Goal: Information Seeking & Learning: Check status

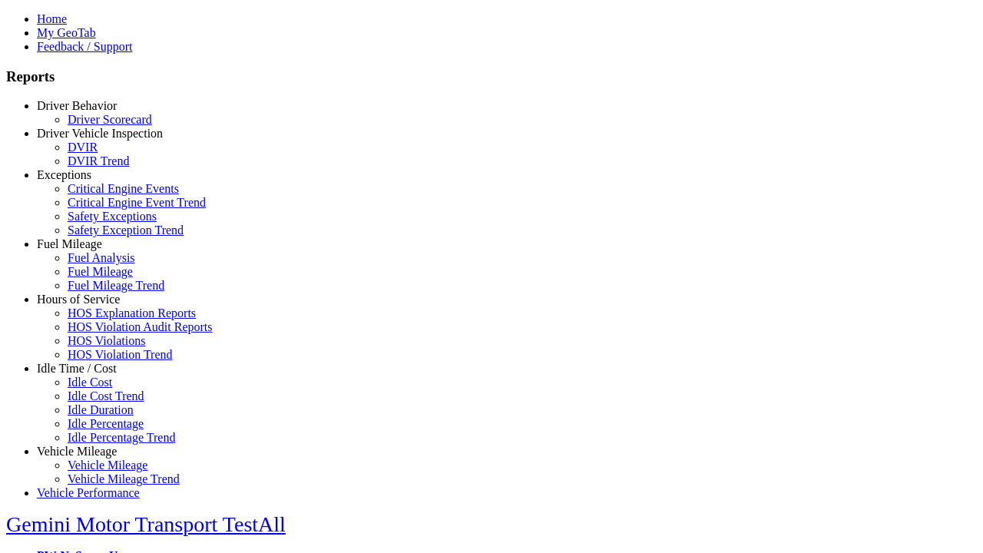
click at [88, 181] on link "Exceptions" at bounding box center [64, 174] width 55 height 13
click at [100, 195] on link "Critical Engine Events" at bounding box center [123, 188] width 111 height 13
type input "*********"
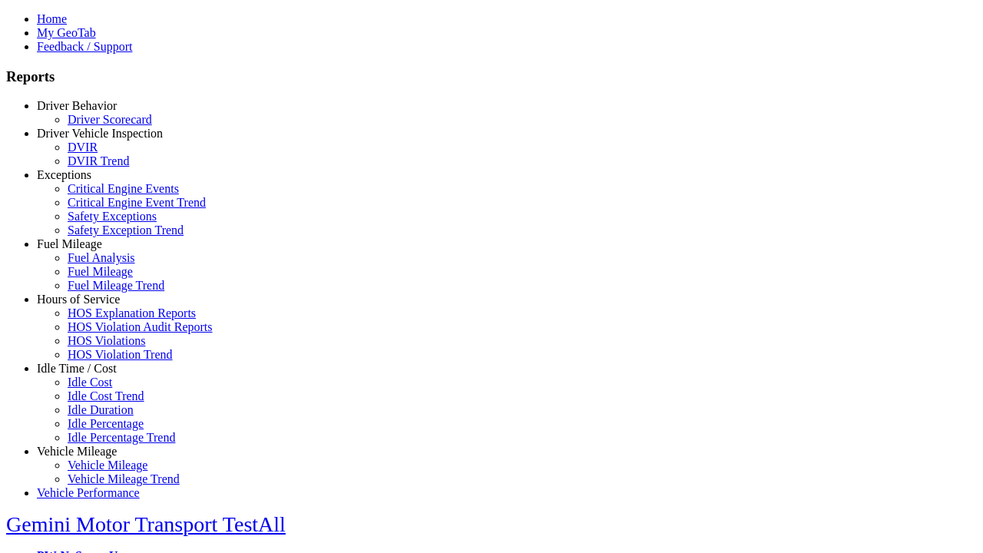
type input "**********"
